Goal: Navigation & Orientation: Find specific page/section

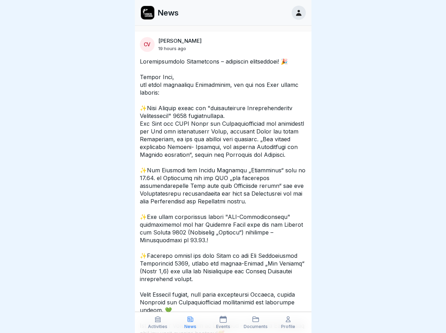
click at [158, 323] on icon at bounding box center [157, 319] width 7 height 7
click at [190, 323] on icon at bounding box center [190, 319] width 7 height 7
click at [223, 323] on icon at bounding box center [223, 319] width 7 height 7
click at [256, 323] on icon at bounding box center [255, 319] width 7 height 7
click at [288, 323] on icon at bounding box center [288, 319] width 7 height 7
